Goal: Task Accomplishment & Management: Manage account settings

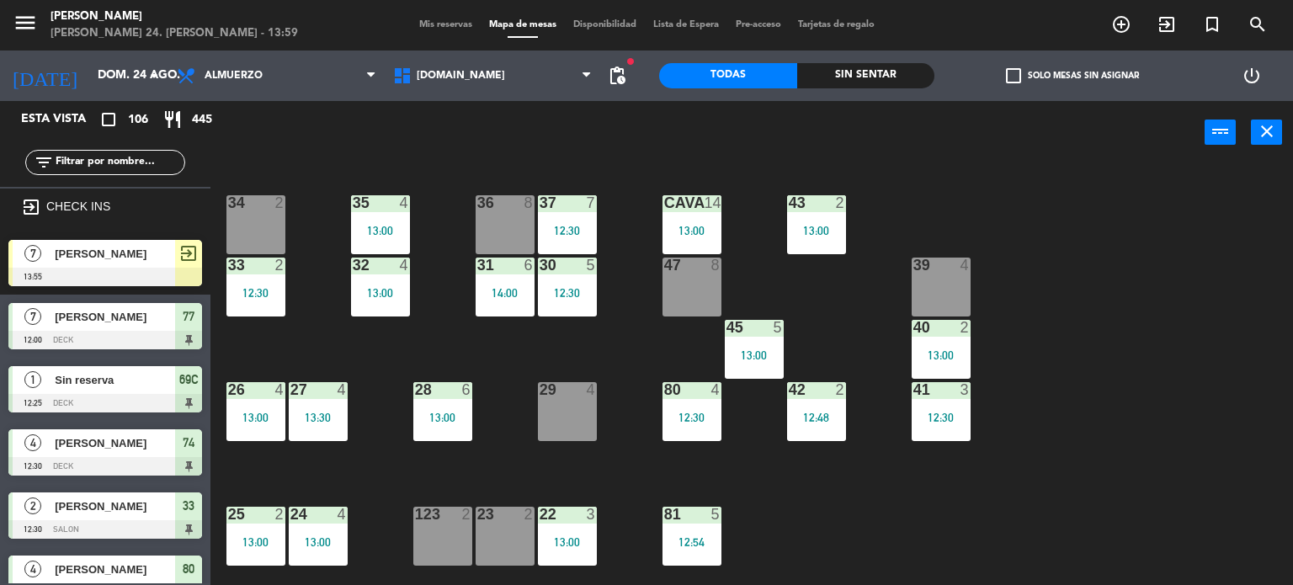
click at [330, 356] on div "34 2 35 4 13:00 36 8 43 2 13:00 37 7 12:30 CAVA 14 13:00 33 2 12:30 32 4 13:00 …" at bounding box center [758, 375] width 1070 height 421
click at [128, 157] on input "text" at bounding box center [119, 162] width 131 height 19
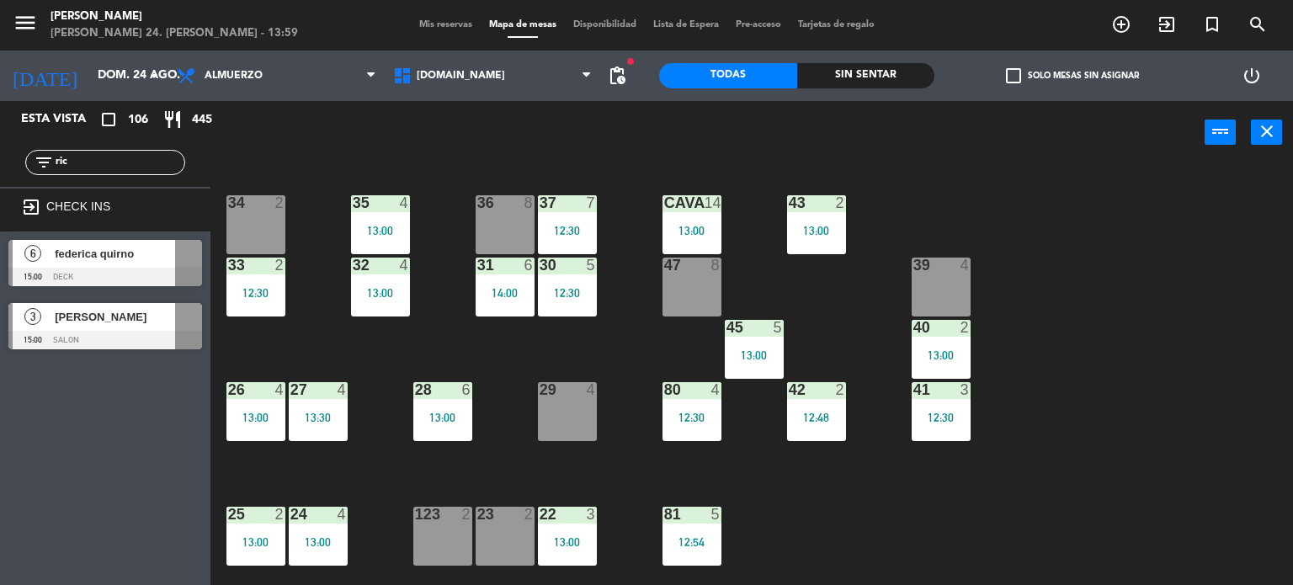
click at [77, 399] on div "Esta vista crop_square 106 restaurant 445 filter_list ric exit_to_app CHECK INS…" at bounding box center [105, 343] width 211 height 484
drag, startPoint x: 79, startPoint y: 167, endPoint x: 47, endPoint y: 166, distance: 32.0
click at [48, 166] on div "filter_list ric" at bounding box center [105, 162] width 160 height 25
type input "men"
click at [35, 508] on div "Esta vista crop_square 106 restaurant 445 filter_list men exit_to_app CHECK INS…" at bounding box center [105, 343] width 211 height 484
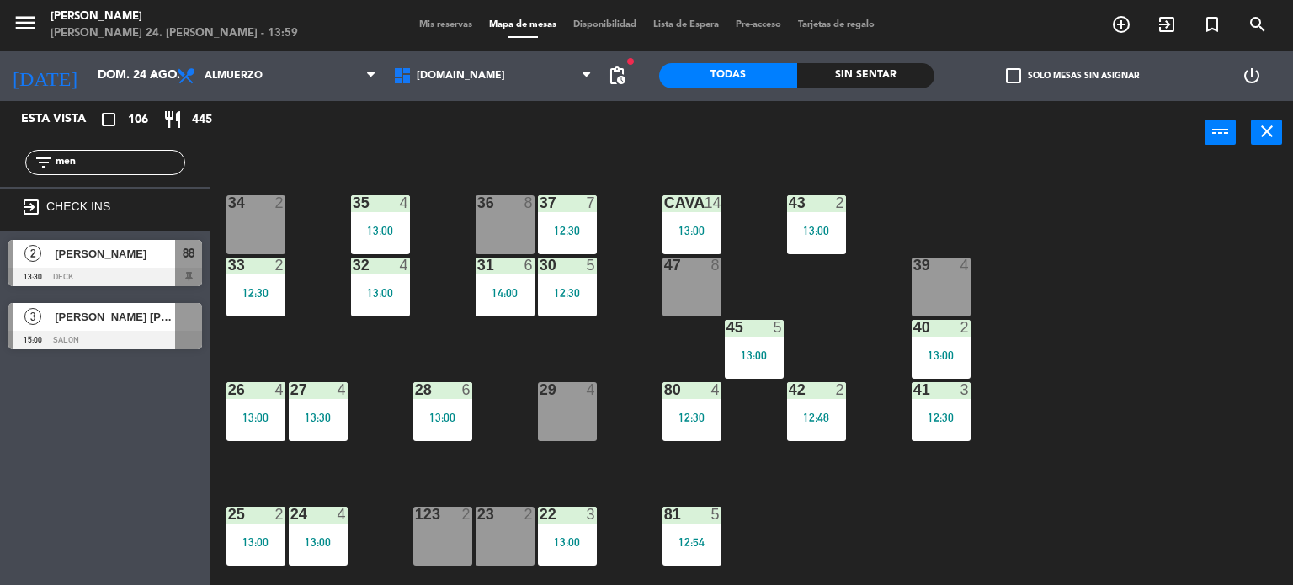
drag, startPoint x: 85, startPoint y: 166, endPoint x: 39, endPoint y: 177, distance: 47.6
click at [53, 173] on div "filter_list men" at bounding box center [105, 162] width 160 height 25
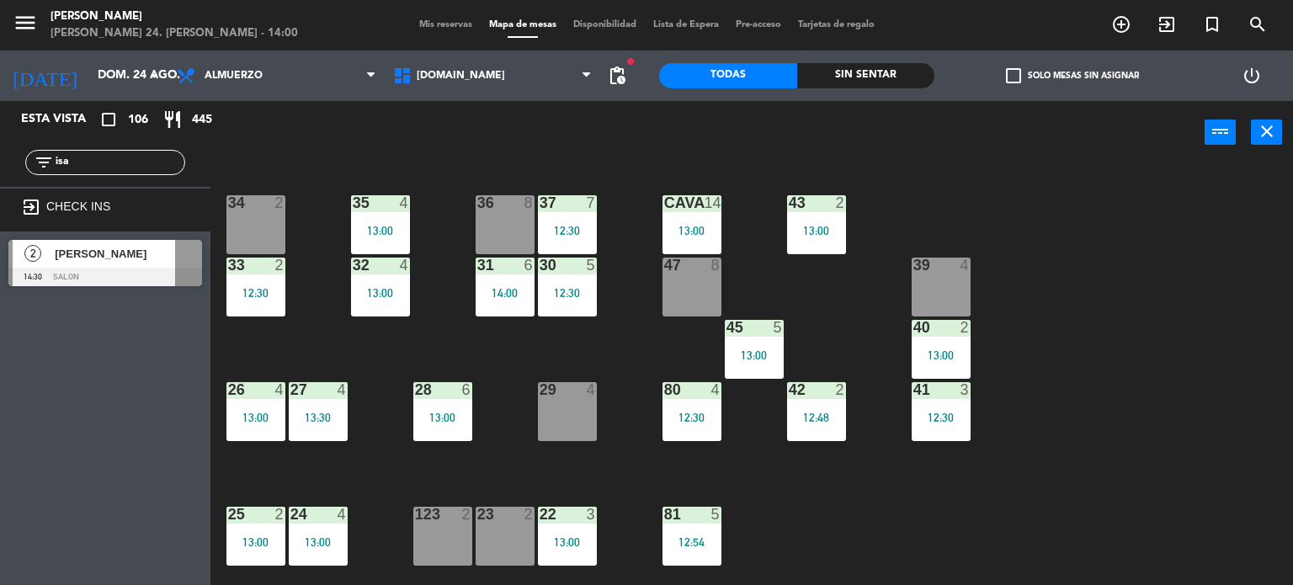
click at [35, 406] on div "Esta vista crop_square 106 restaurant 445 filter_list isa exit_to_app CHECK INS…" at bounding box center [105, 343] width 211 height 484
drag, startPoint x: 88, startPoint y: 162, endPoint x: 0, endPoint y: 169, distance: 87.9
click at [0, 169] on div "filter_list isa" at bounding box center [105, 162] width 211 height 49
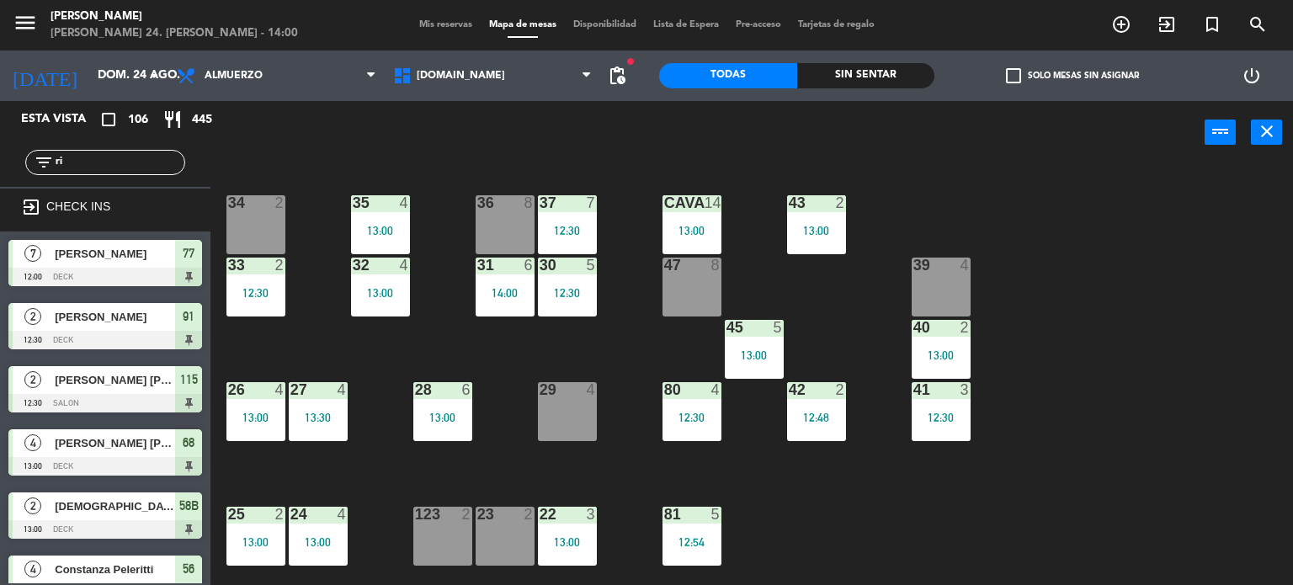
type input "r"
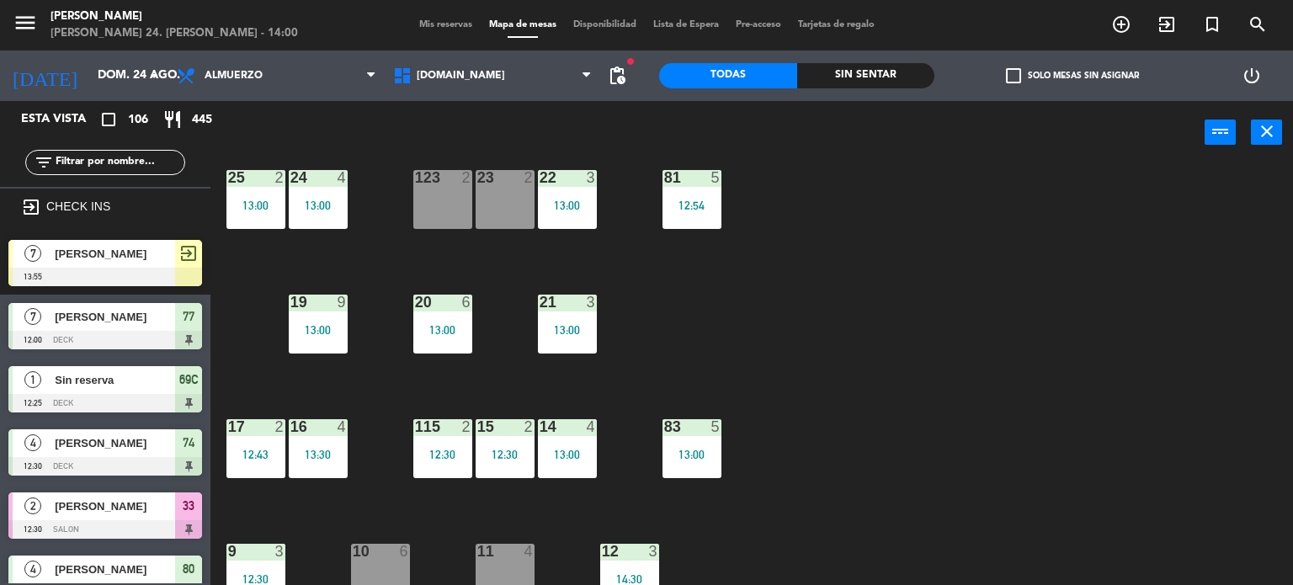
scroll to position [421, 0]
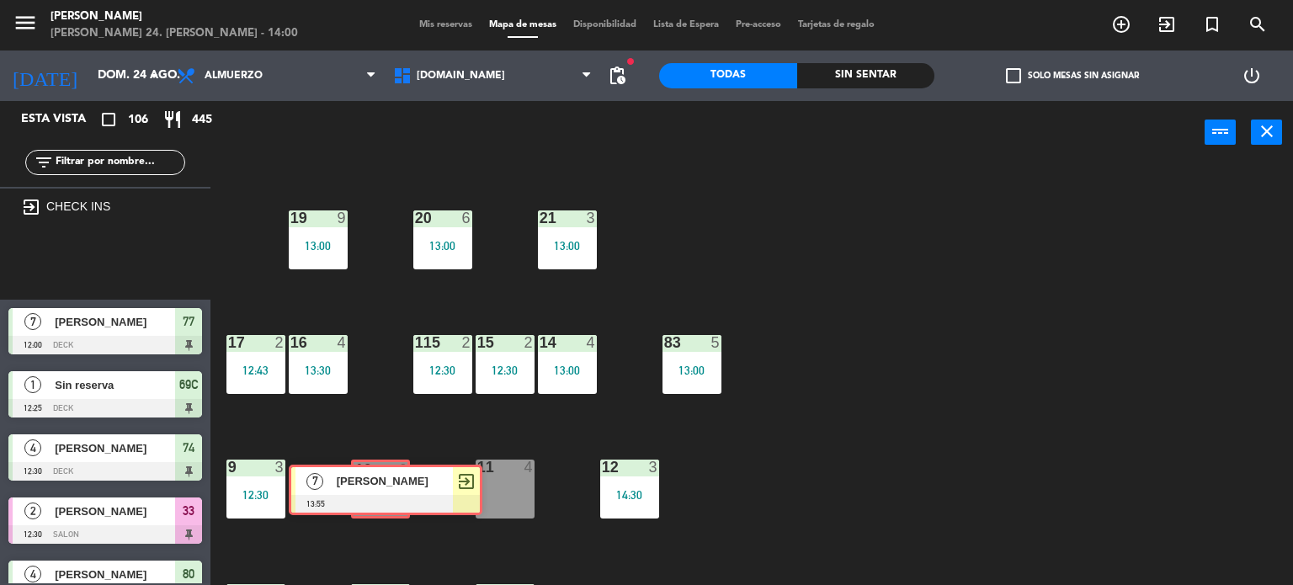
drag, startPoint x: 114, startPoint y: 262, endPoint x: 392, endPoint y: 485, distance: 356.4
click at [392, 485] on div "Esta vista crop_square 106 restaurant 445 filter_list exit_to_app CHECK INS 7 […" at bounding box center [646, 343] width 1293 height 485
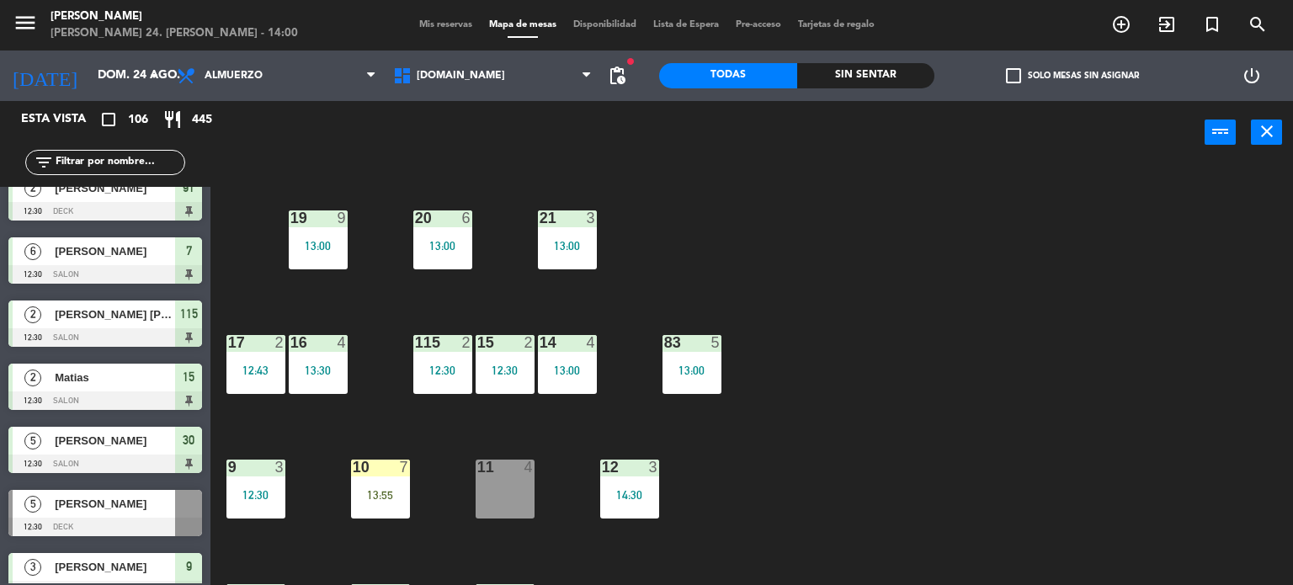
scroll to position [1263, 0]
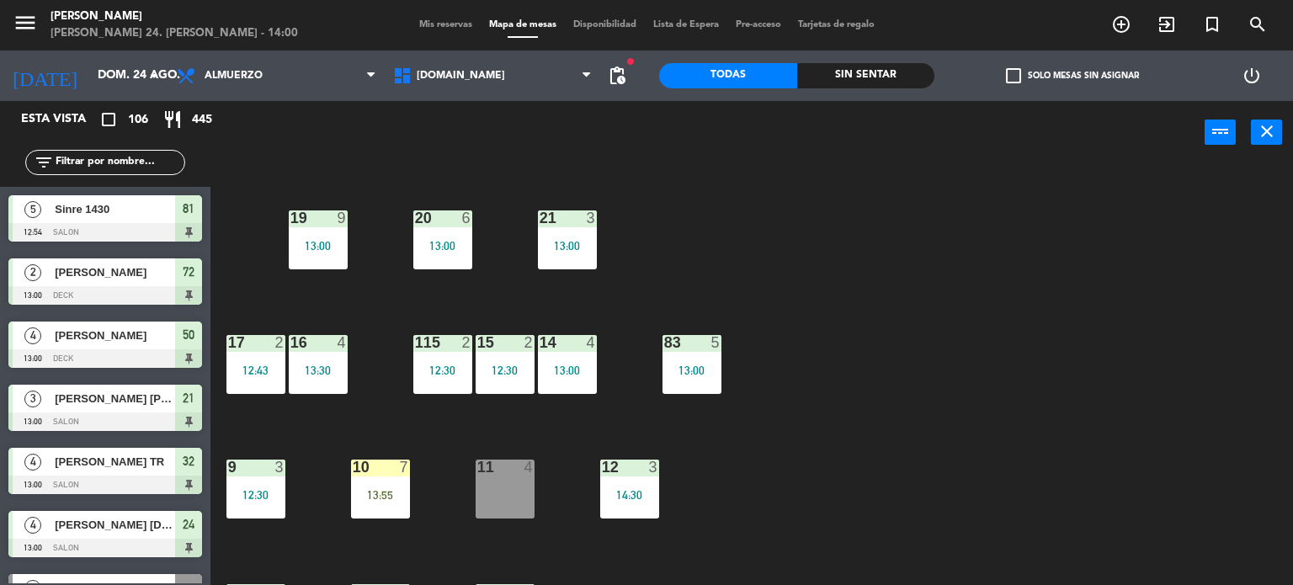
click at [445, 20] on span "Mis reservas" at bounding box center [446, 24] width 70 height 9
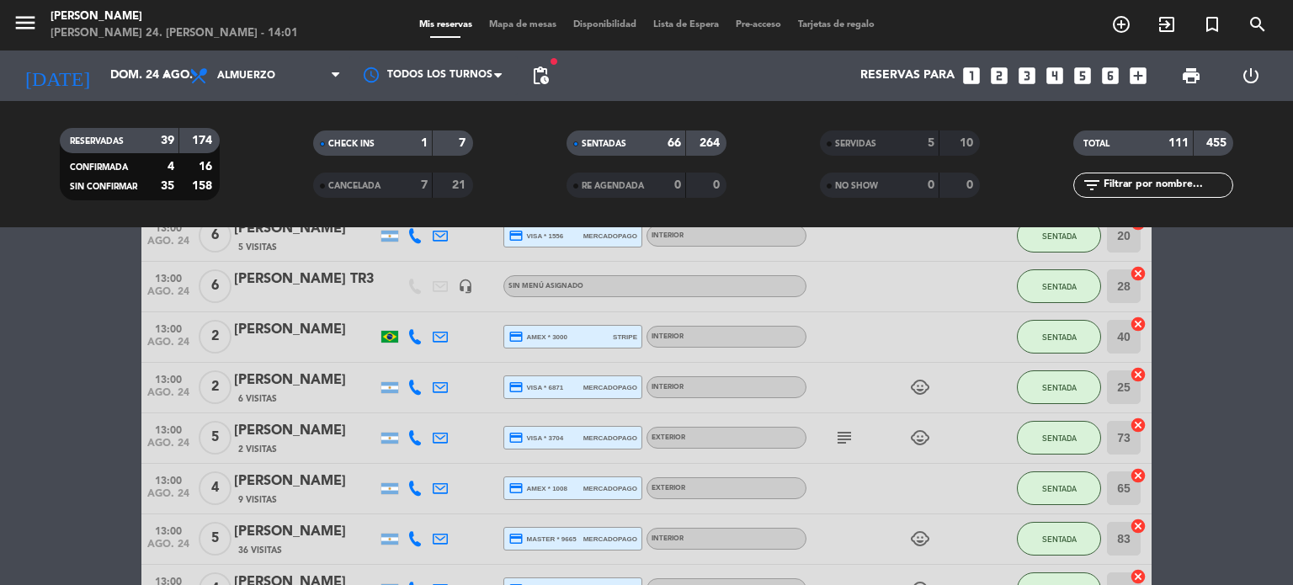
drag, startPoint x: 640, startPoint y: 377, endPoint x: 637, endPoint y: 395, distance: 18.0
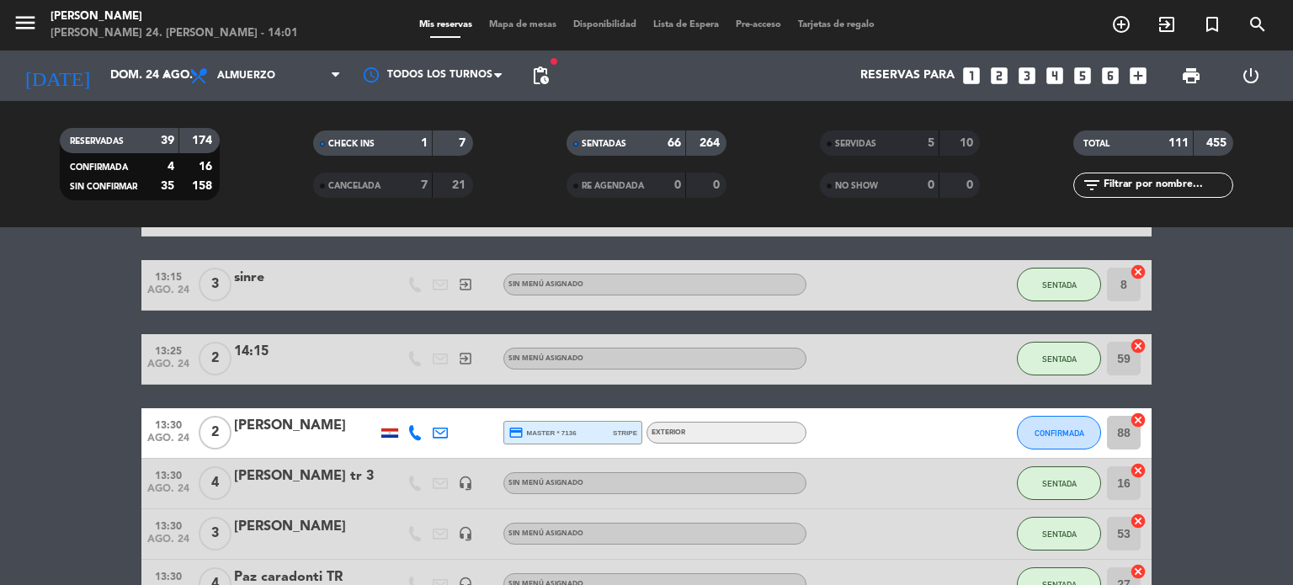
scroll to position [3700, 0]
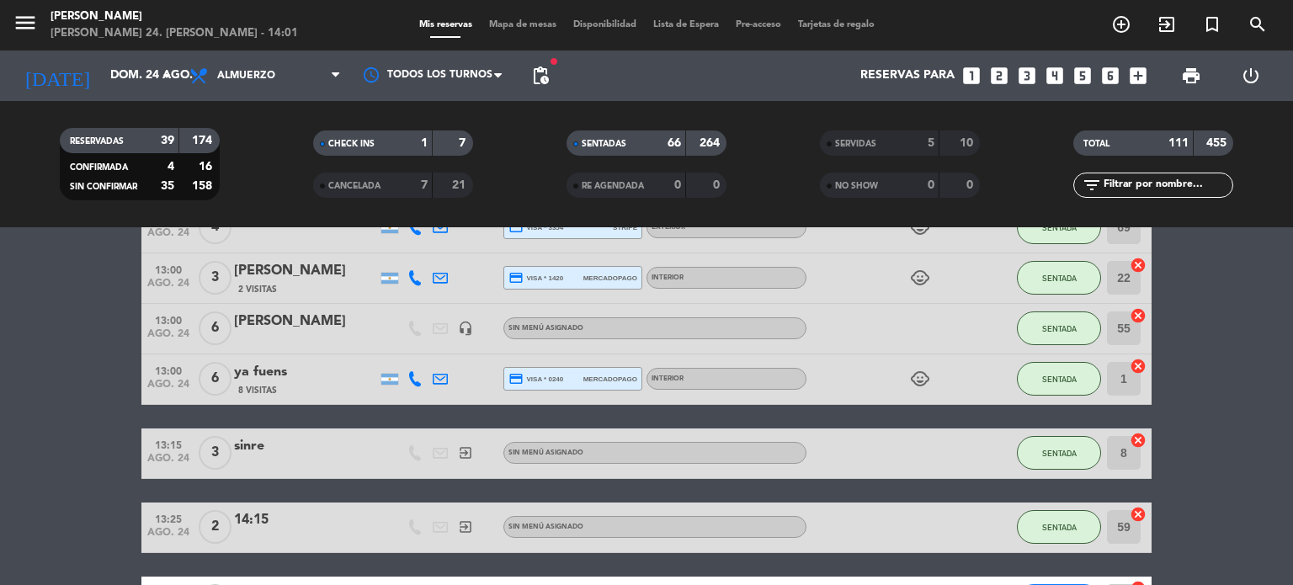
click at [536, 23] on span "Mapa de mesas" at bounding box center [523, 24] width 84 height 9
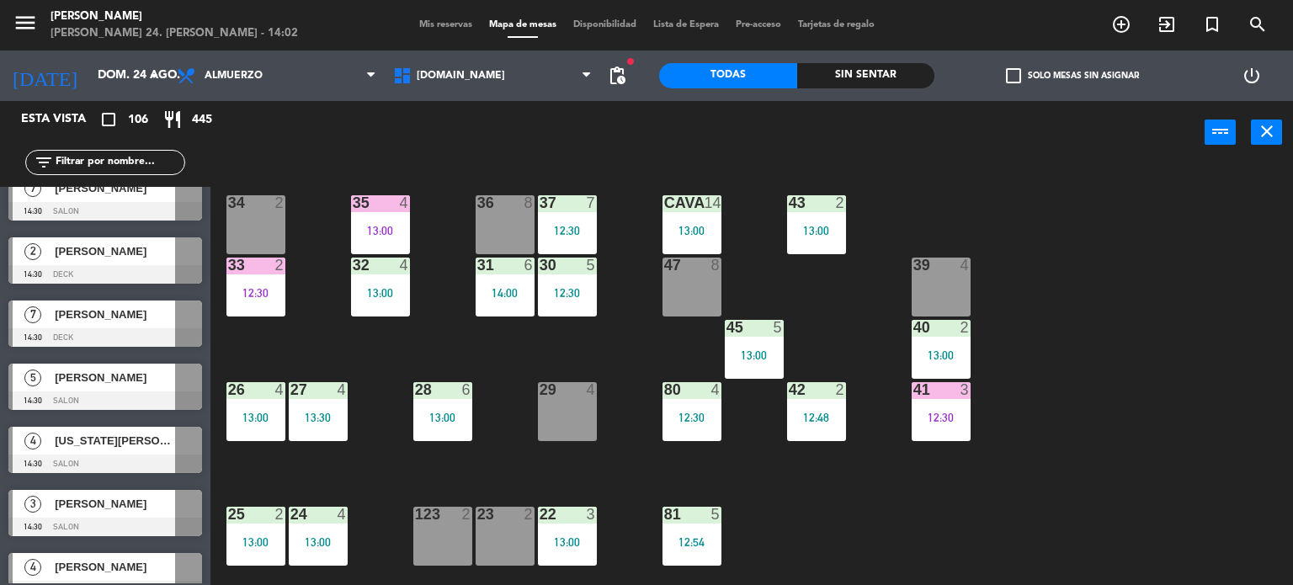
scroll to position [5220, 0]
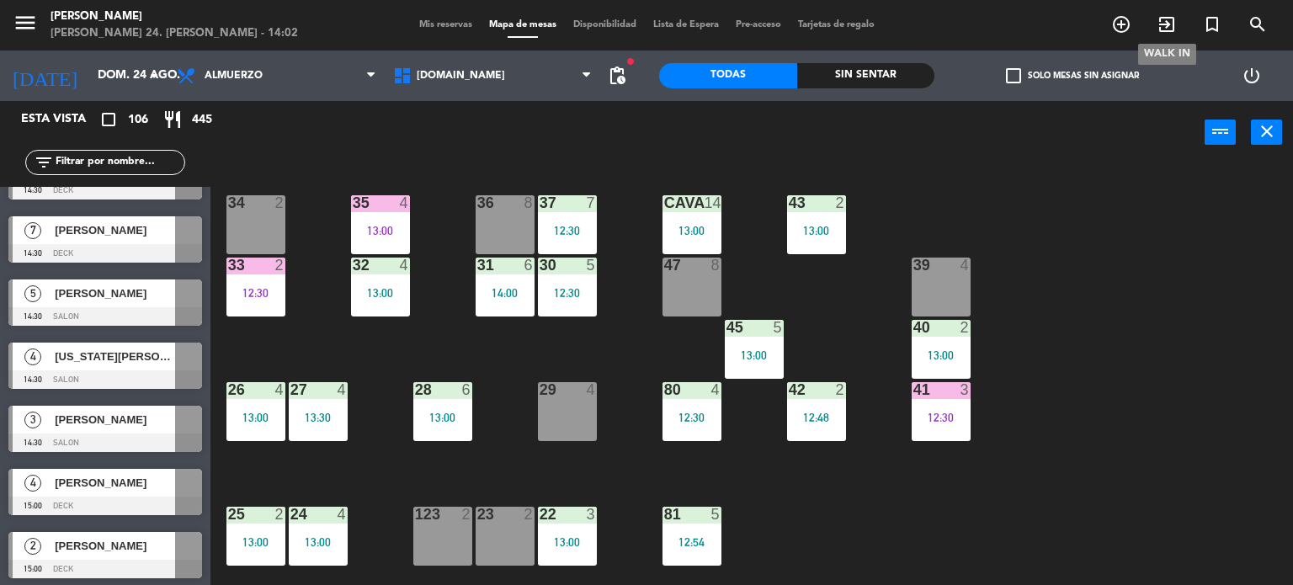
click at [1157, 29] on icon "exit_to_app" at bounding box center [1167, 24] width 20 height 20
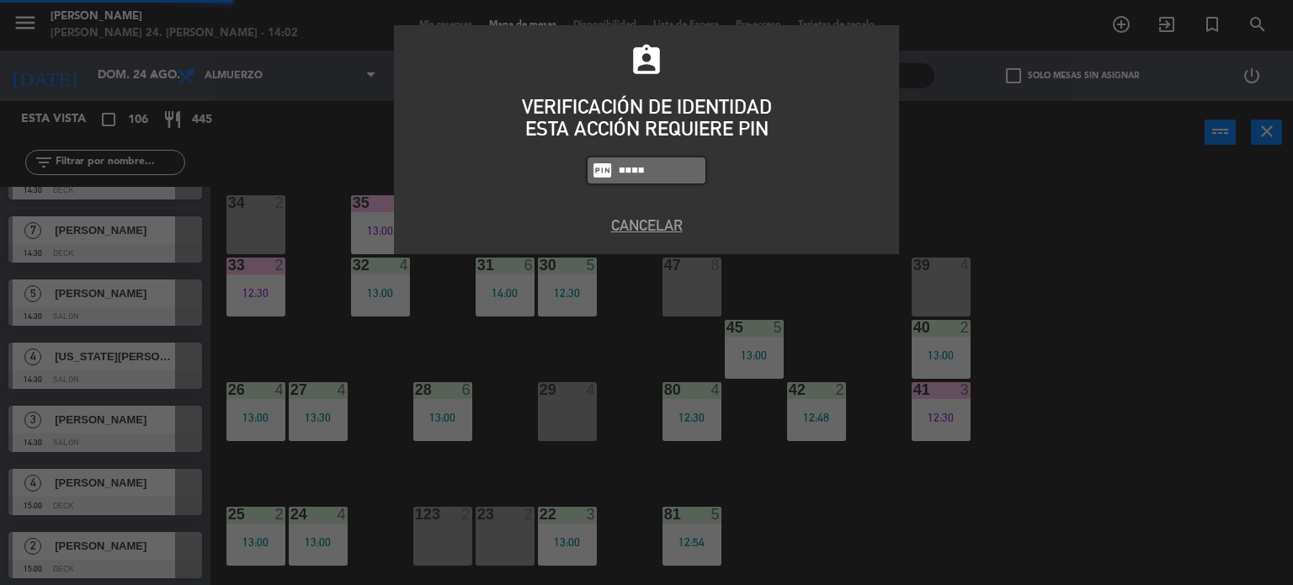
type input "4307"
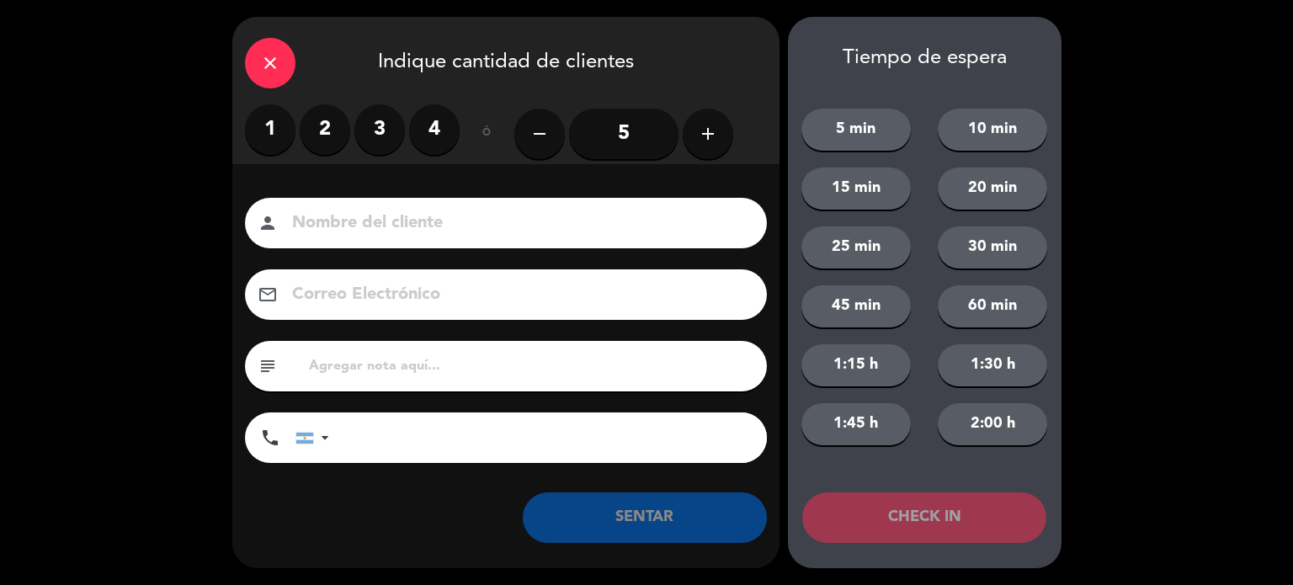
click at [317, 136] on label "2" at bounding box center [325, 129] width 51 height 51
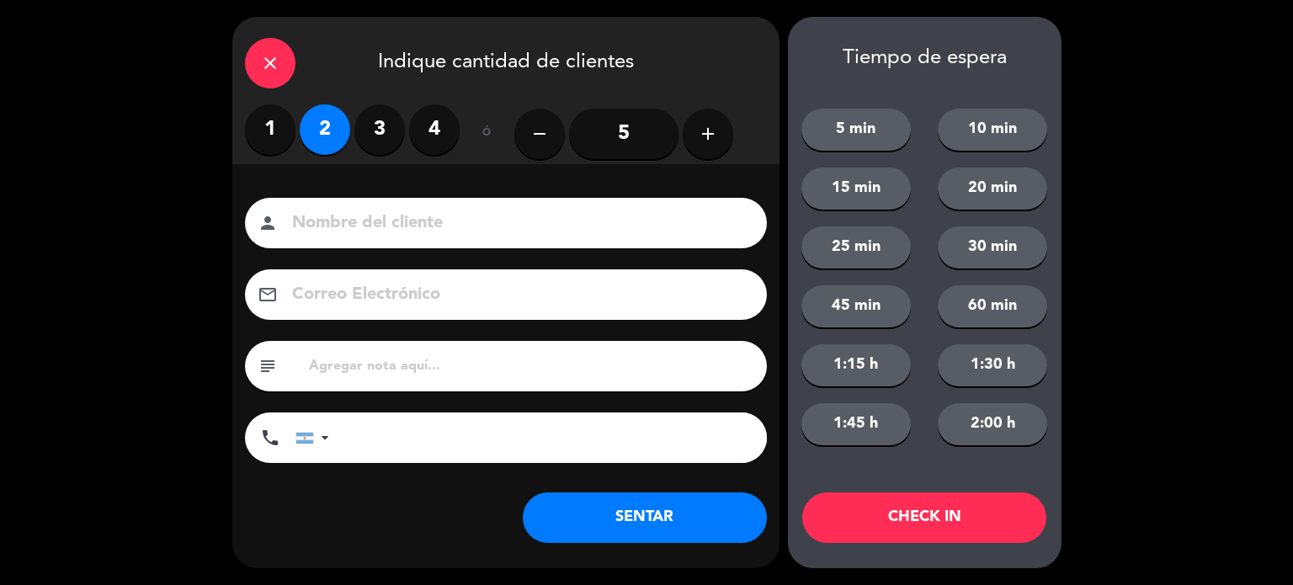
click at [379, 221] on input at bounding box center [517, 223] width 455 height 29
type input "[PERSON_NAME]"
click at [960, 518] on button "CHECK IN" at bounding box center [924, 518] width 244 height 51
click at [296, 84] on div "close Indique cantidad de clientes" at bounding box center [505, 61] width 547 height 88
click at [290, 80] on div "close Indique cantidad de clientes" at bounding box center [505, 61] width 547 height 88
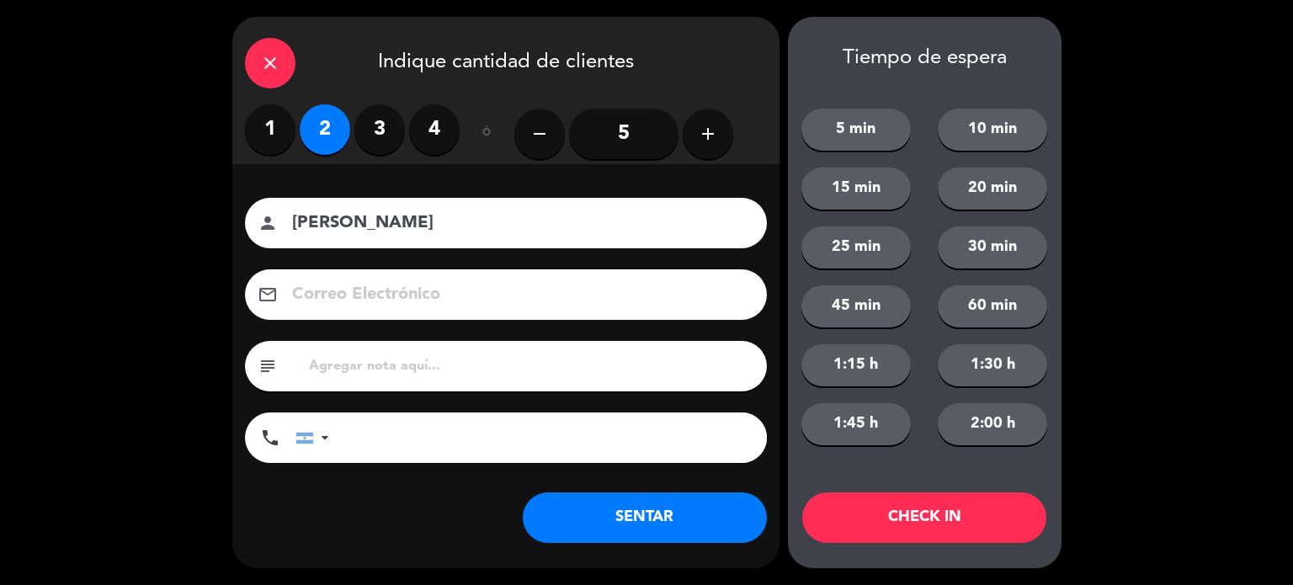
click at [258, 61] on div "close" at bounding box center [270, 63] width 51 height 51
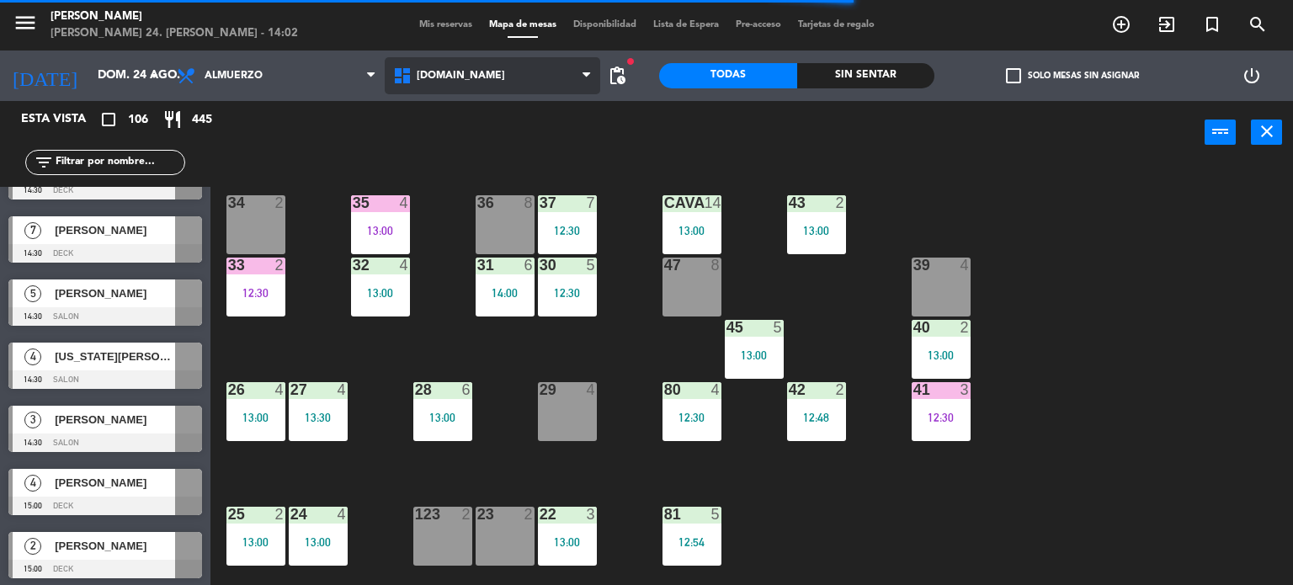
click at [444, 77] on span "[DOMAIN_NAME]" at bounding box center [461, 76] width 88 height 12
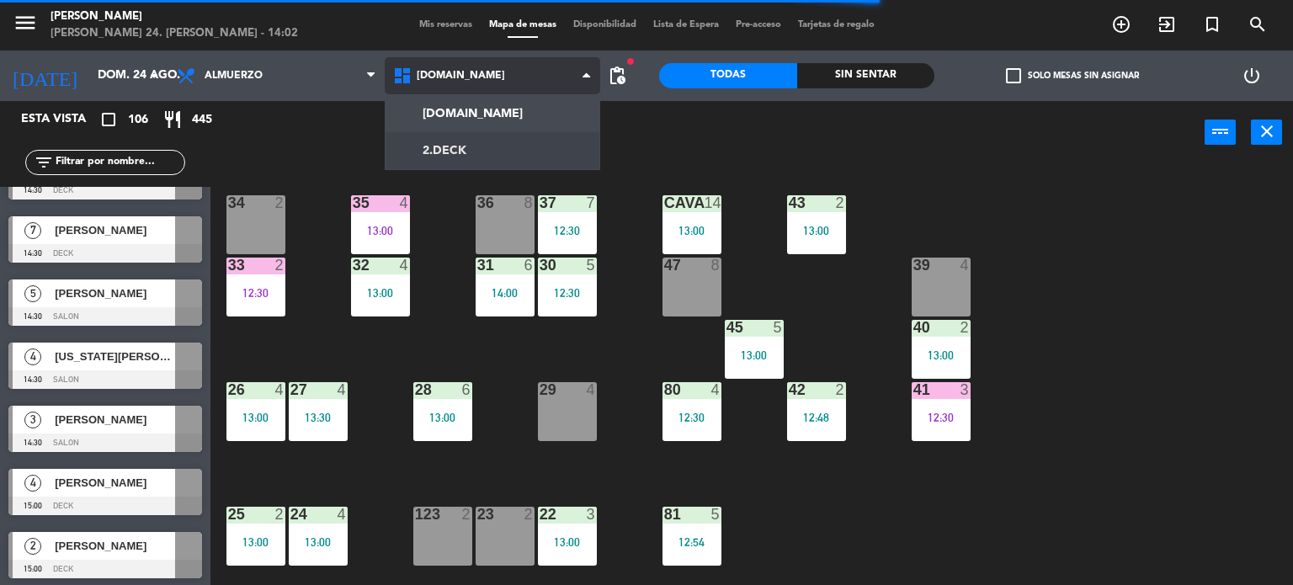
click at [448, 143] on ng-component "menu [PERSON_NAME] 24. [PERSON_NAME] - 14:02 Mis reservas Mapa de mesas Disponi…" at bounding box center [646, 293] width 1293 height 586
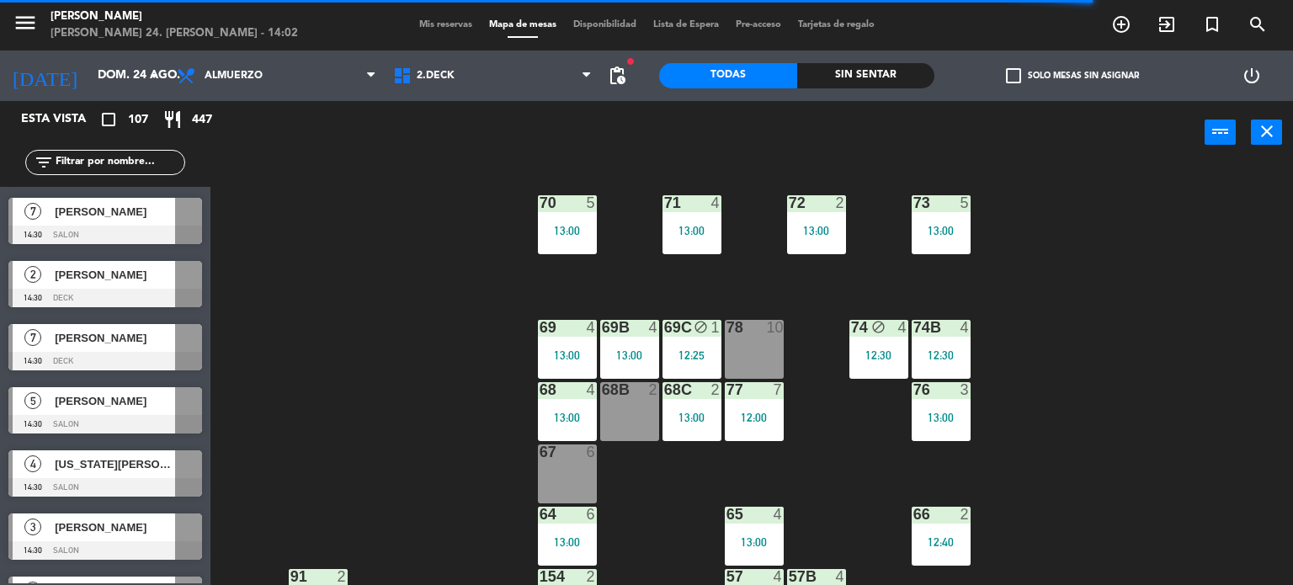
click at [152, 157] on input "text" at bounding box center [119, 162] width 131 height 19
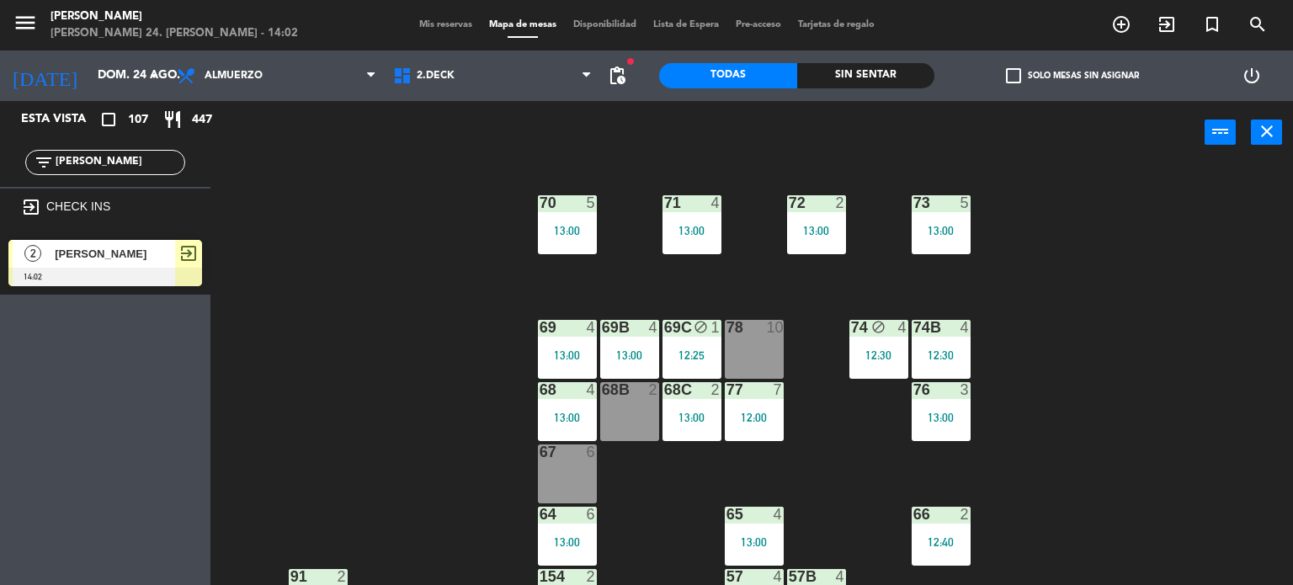
scroll to position [253, 0]
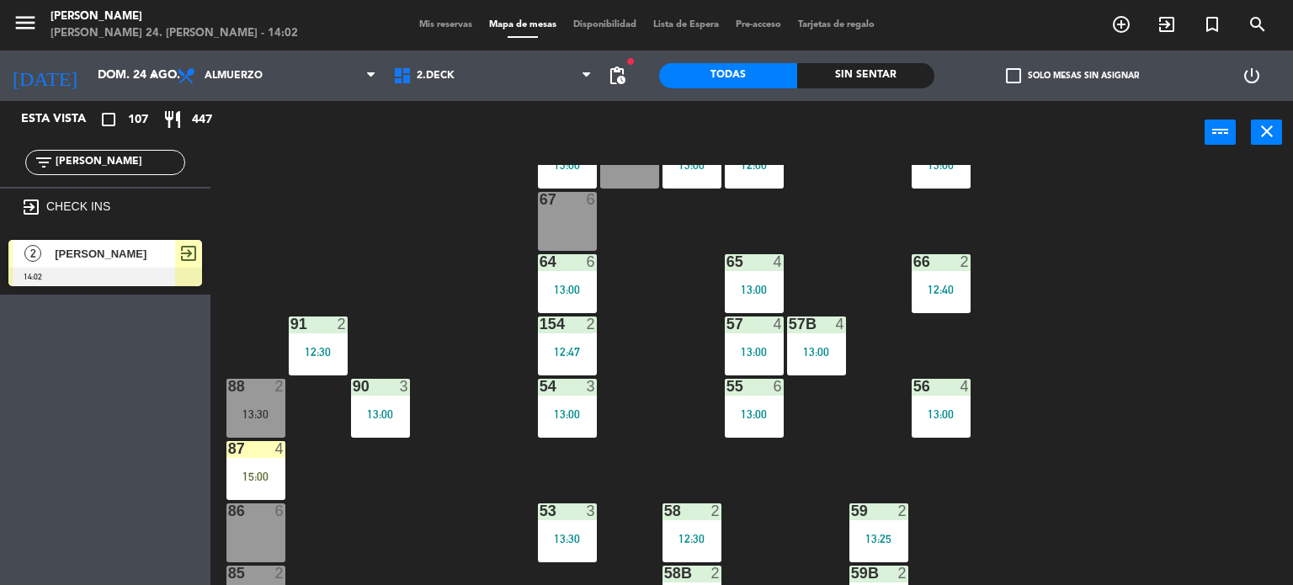
type input "[PERSON_NAME]"
click at [924, 301] on div "66 2 12:40" at bounding box center [941, 283] width 59 height 59
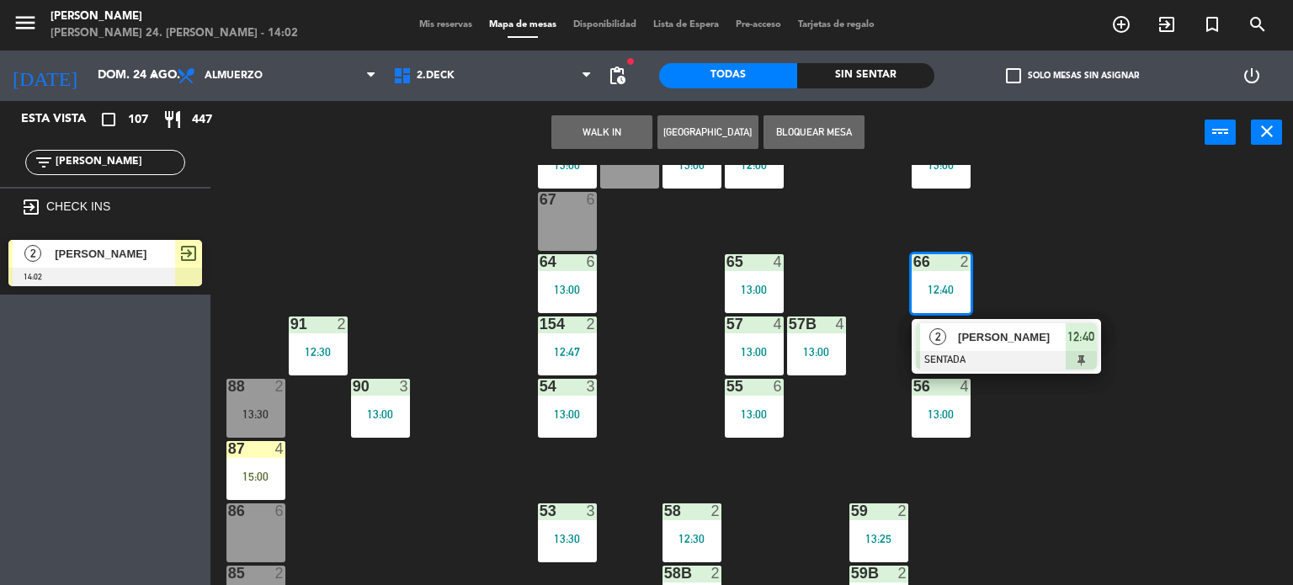
click at [977, 347] on div "[PERSON_NAME]" at bounding box center [1011, 337] width 109 height 28
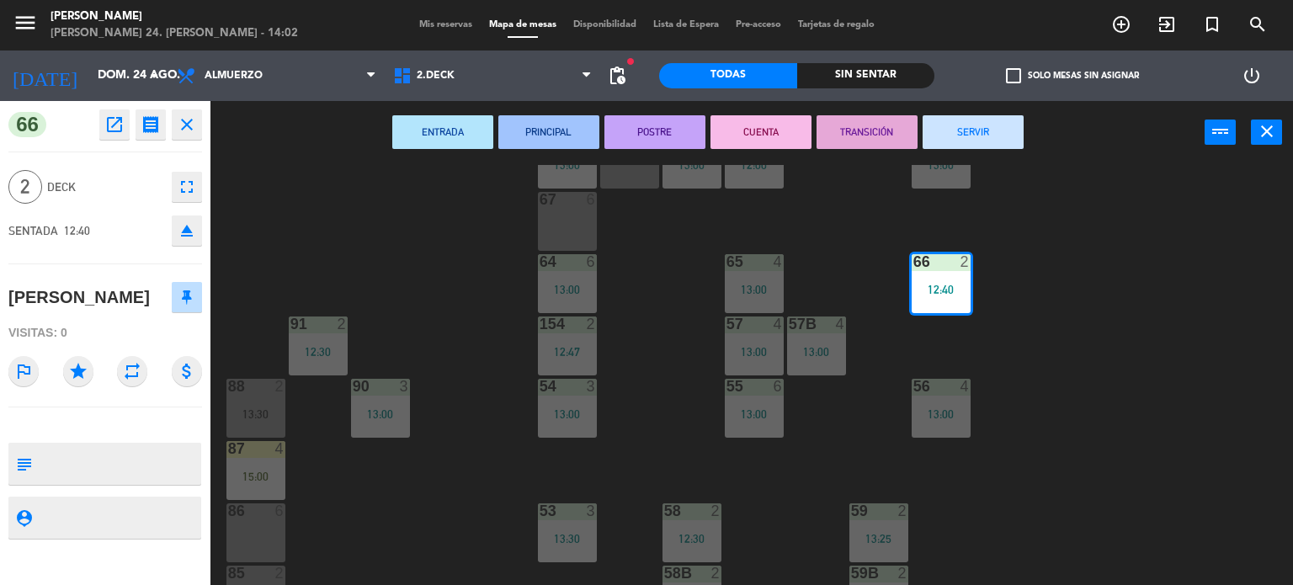
click at [992, 131] on button "SERVIR" at bounding box center [973, 132] width 101 height 34
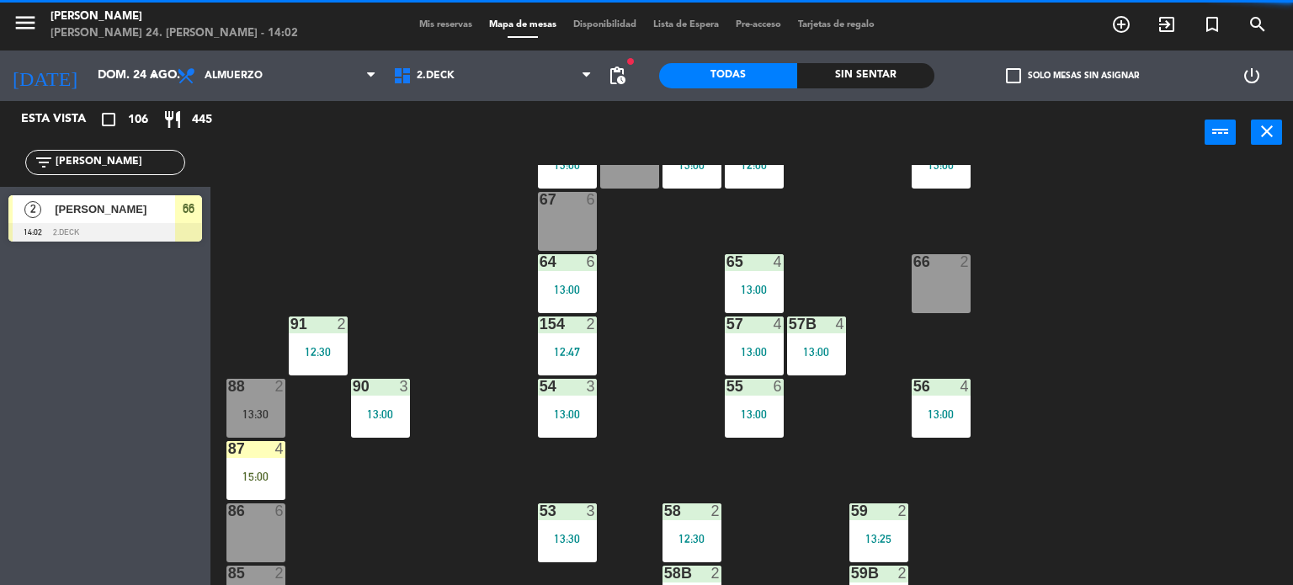
click at [946, 289] on div "66 2" at bounding box center [941, 283] width 59 height 59
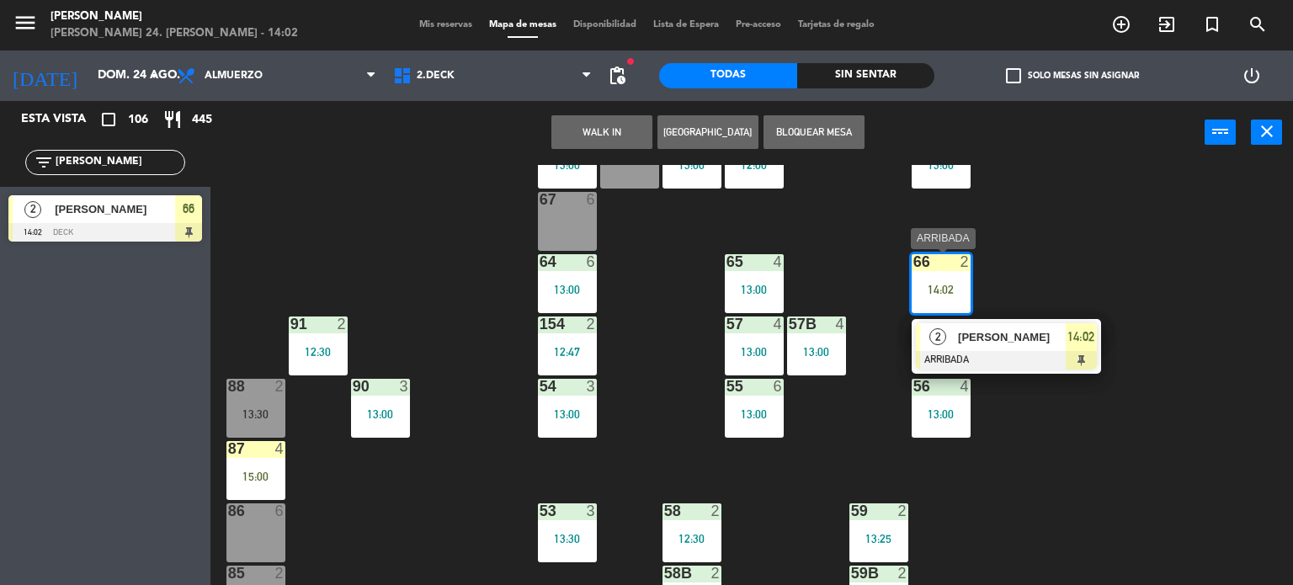
click at [1091, 333] on span "14:02" at bounding box center [1081, 337] width 27 height 20
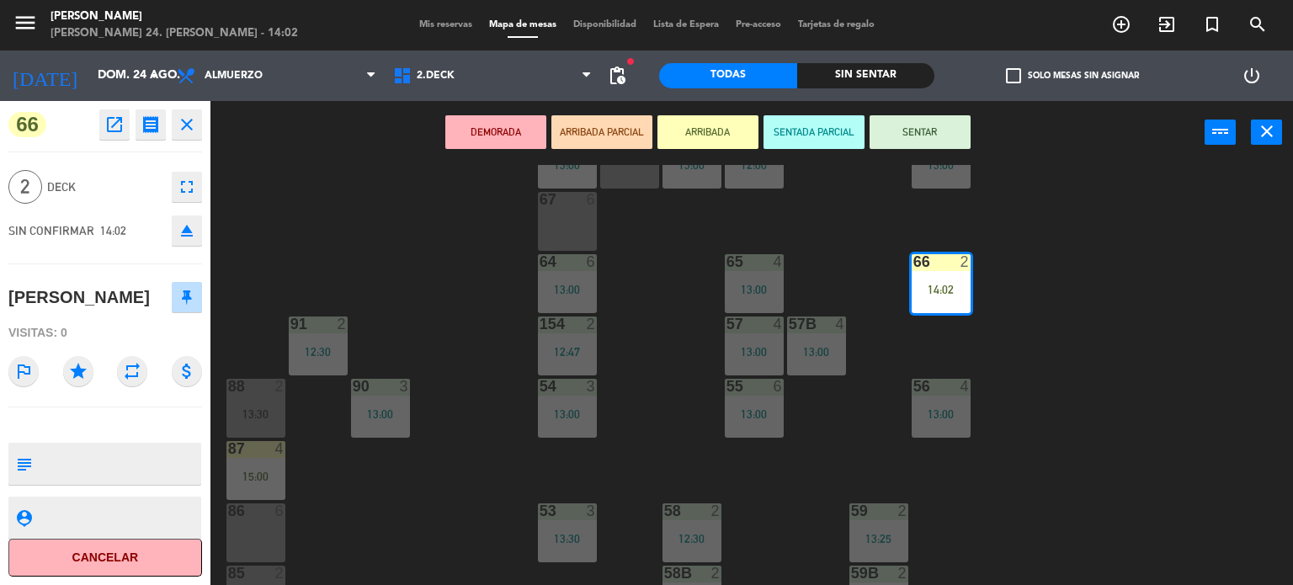
click at [886, 99] on div "Todas Sin sentar" at bounding box center [796, 76] width 275 height 51
click at [909, 117] on button "SENTAR" at bounding box center [920, 132] width 101 height 34
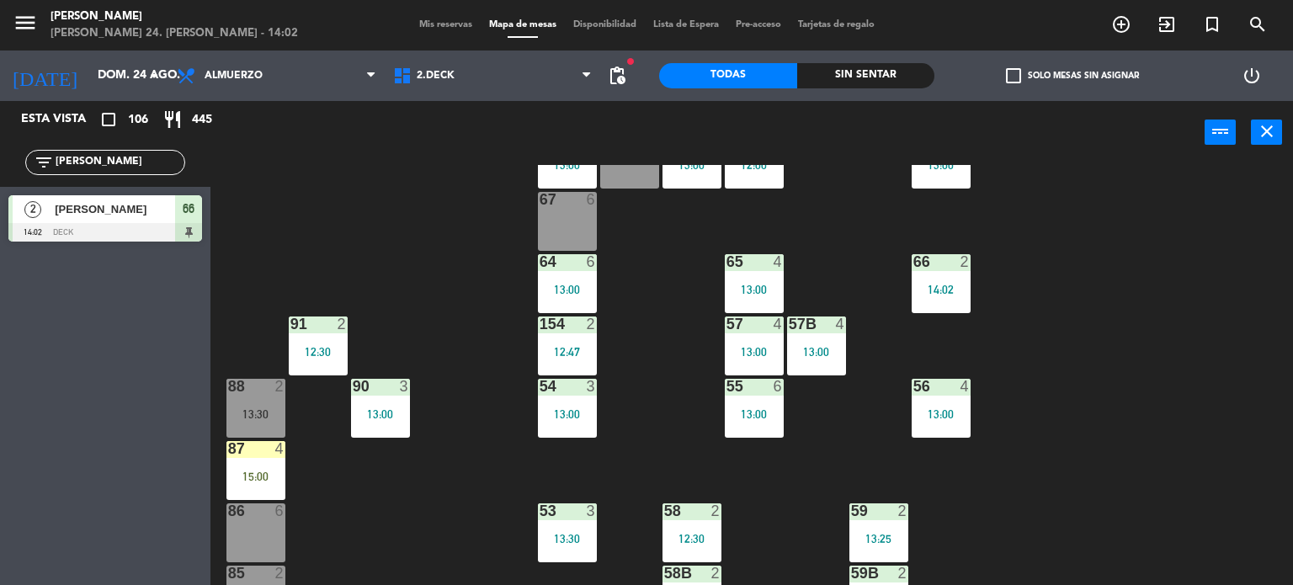
drag, startPoint x: 108, startPoint y: 165, endPoint x: 0, endPoint y: 183, distance: 109.2
click at [0, 183] on div "filter_list [PERSON_NAME]" at bounding box center [105, 162] width 211 height 49
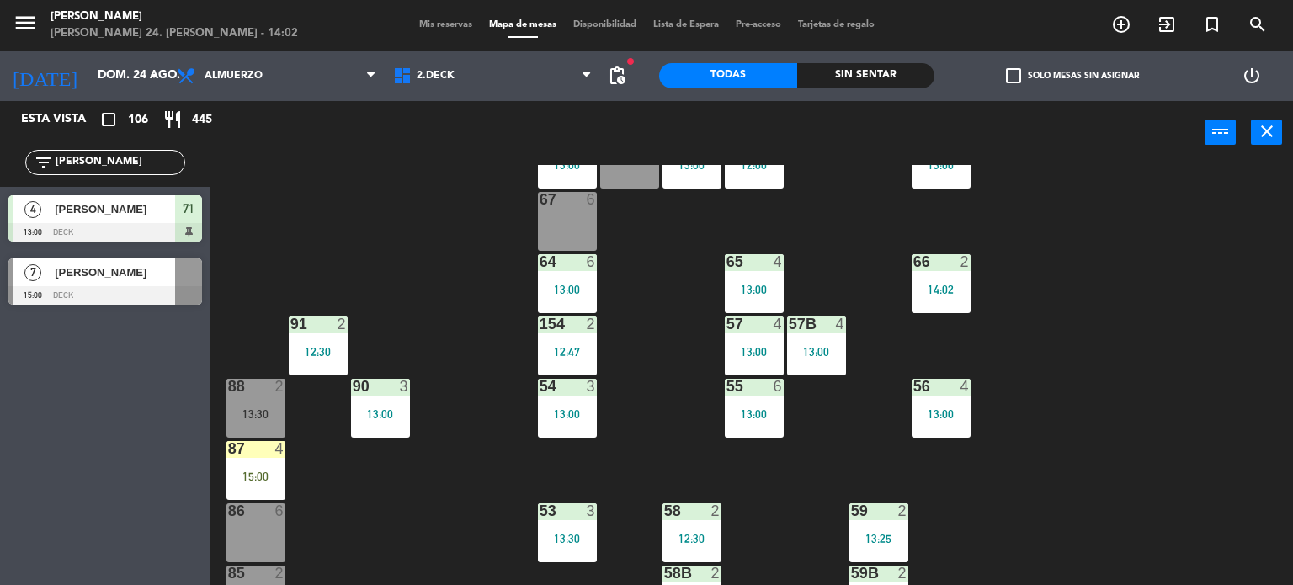
type input "[PERSON_NAME]"
drag, startPoint x: 101, startPoint y: 293, endPoint x: 111, endPoint y: 289, distance: 10.9
click at [101, 293] on div "7 [PERSON_NAME] 15:00 DECK" at bounding box center [105, 281] width 211 height 63
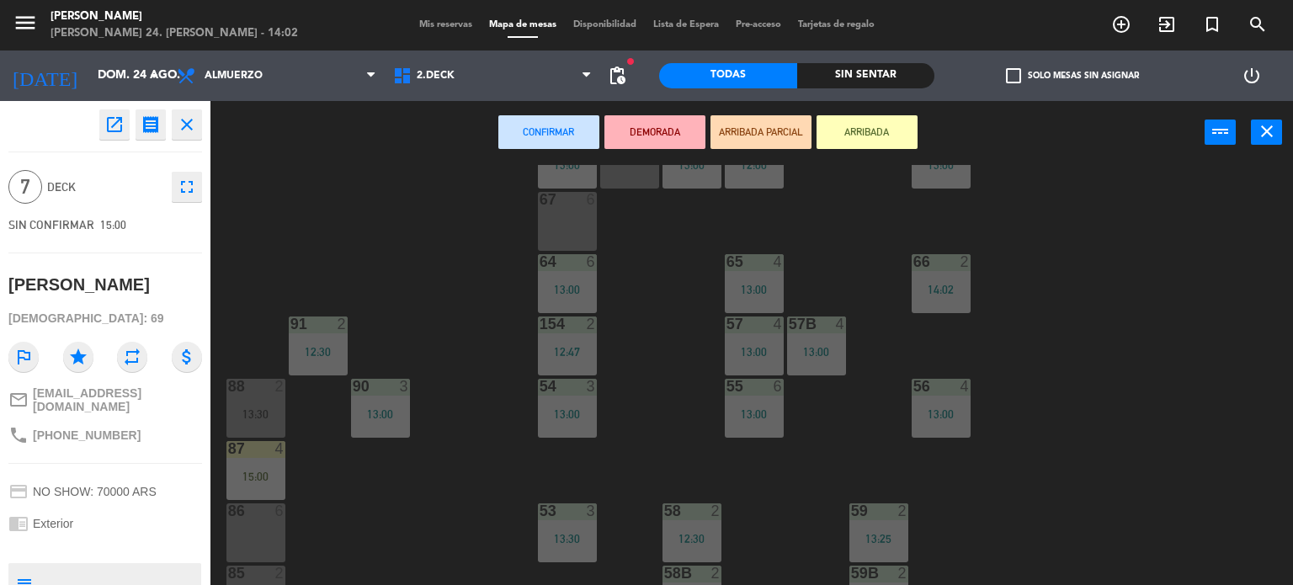
click at [878, 125] on button "ARRIBADA" at bounding box center [867, 132] width 101 height 34
